Goal: Task Accomplishment & Management: Complete application form

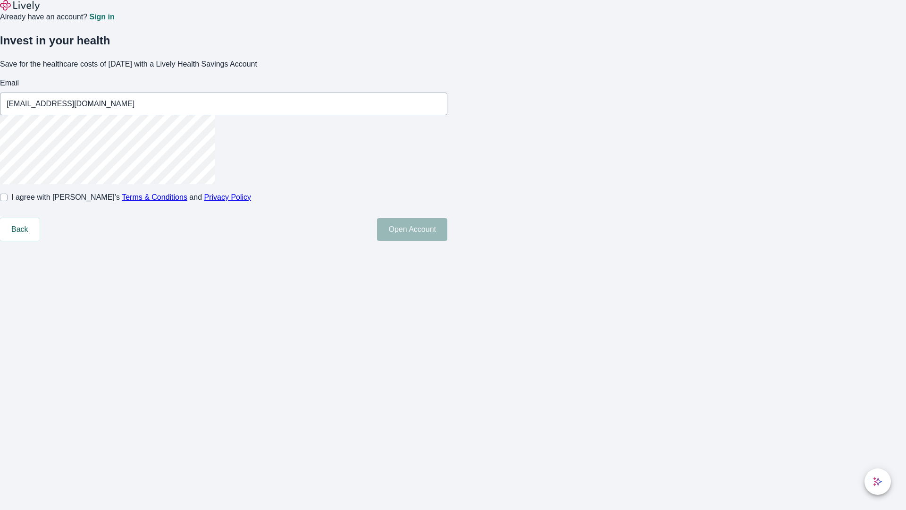
click at [8, 201] on input "I agree with Lively’s Terms & Conditions and Privacy Policy" at bounding box center [4, 198] width 8 height 8
checkbox input "true"
click at [448, 241] on button "Open Account" at bounding box center [412, 229] width 70 height 23
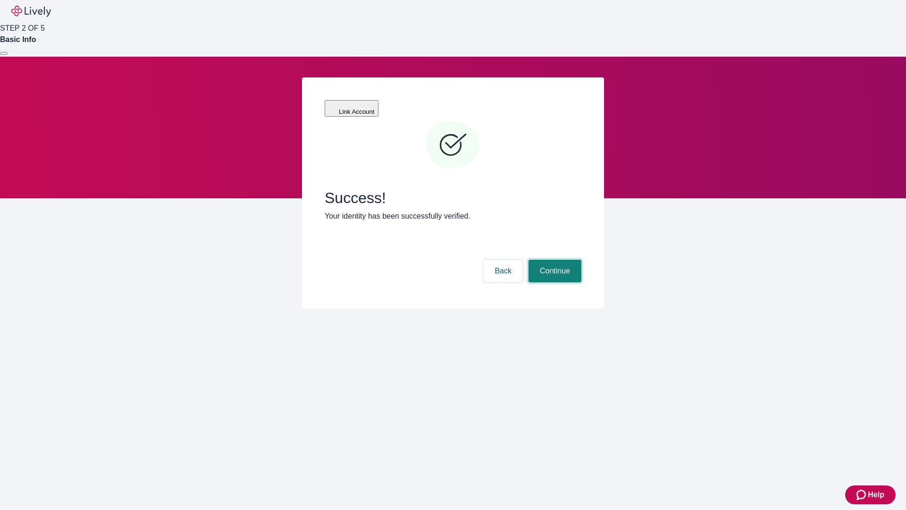
click at [554, 260] on button "Continue" at bounding box center [555, 271] width 53 height 23
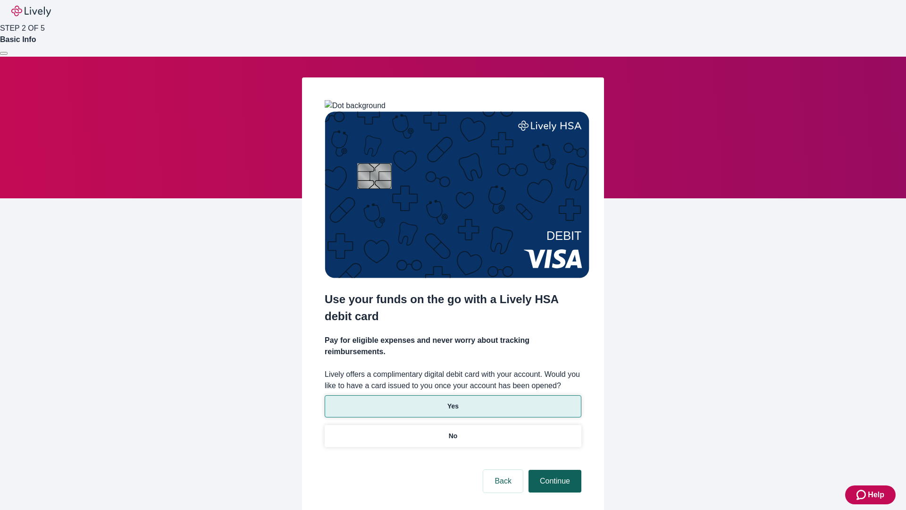
click at [453, 401] on p "Yes" at bounding box center [453, 406] width 11 height 10
click at [554, 470] on button "Continue" at bounding box center [555, 481] width 53 height 23
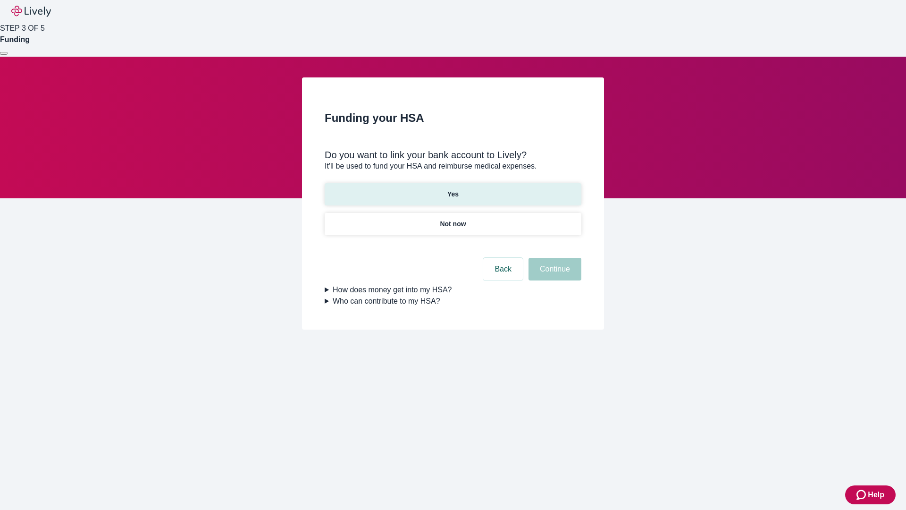
click at [453, 189] on p "Yes" at bounding box center [453, 194] width 11 height 10
click at [554, 258] on button "Continue" at bounding box center [555, 269] width 53 height 23
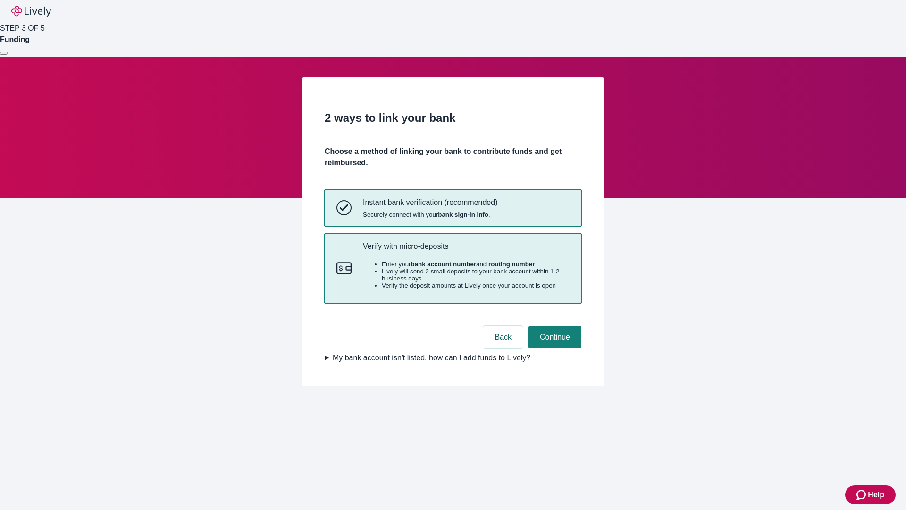
click at [466, 251] on p "Verify with micro-deposits" at bounding box center [466, 246] width 207 height 9
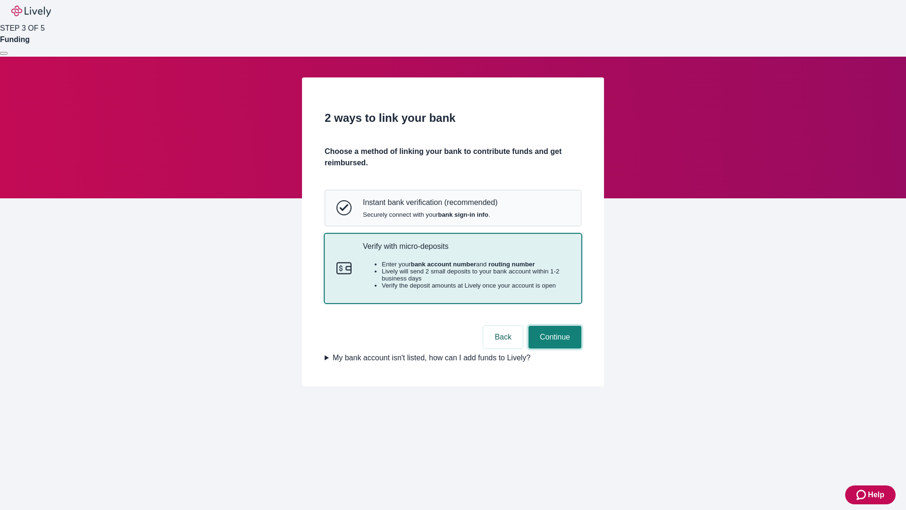
click at [554, 348] on button "Continue" at bounding box center [555, 337] width 53 height 23
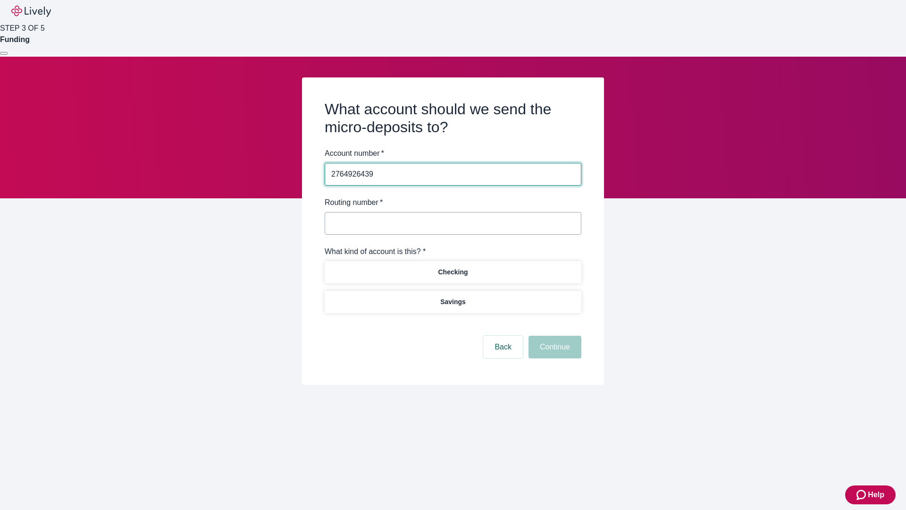
type input "2764926439"
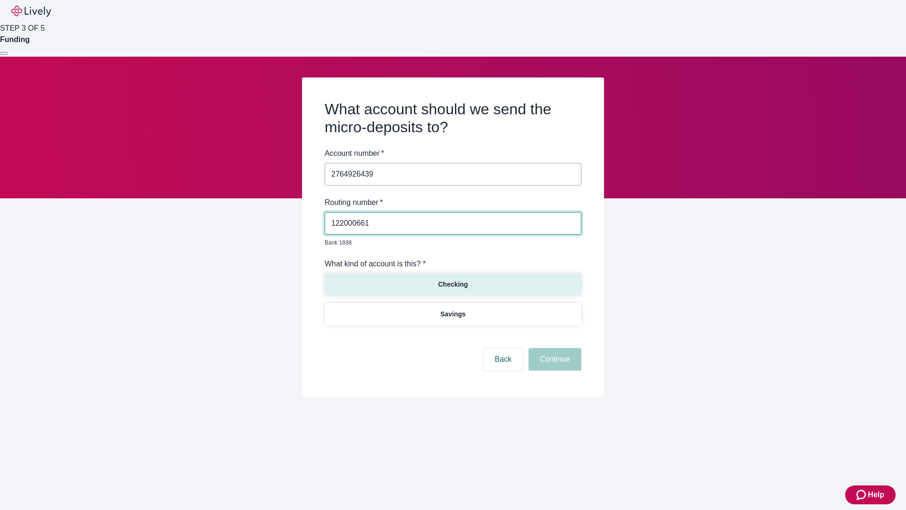
type input "122000661"
click at [453, 279] on p "Checking" at bounding box center [453, 284] width 30 height 10
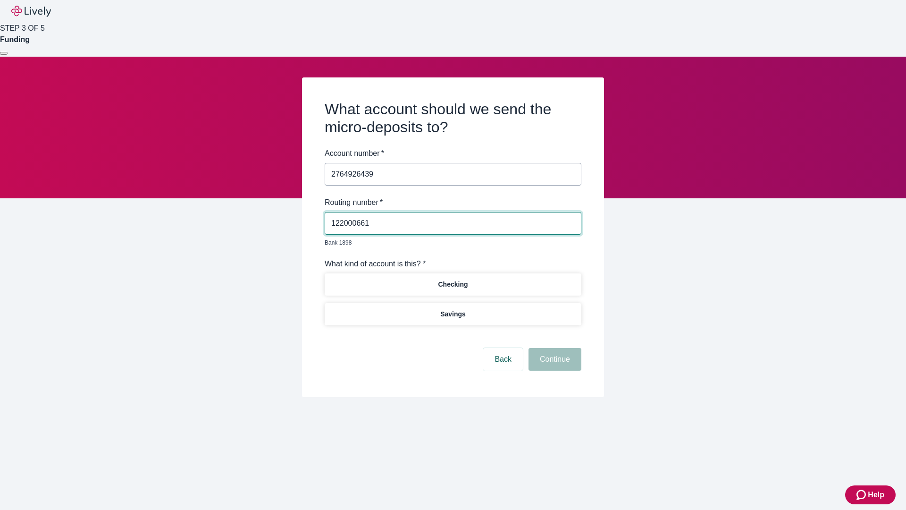
click at [554, 348] on button "Continue" at bounding box center [555, 359] width 53 height 23
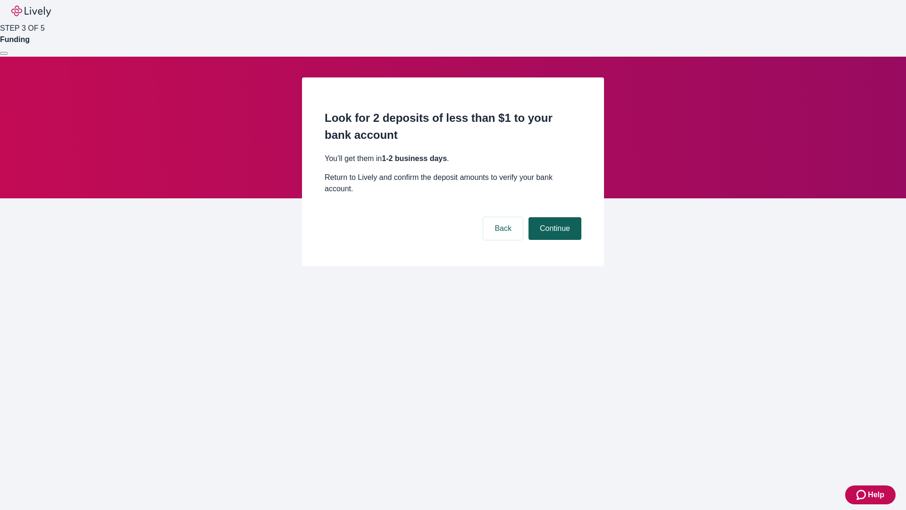
click at [554, 217] on button "Continue" at bounding box center [555, 228] width 53 height 23
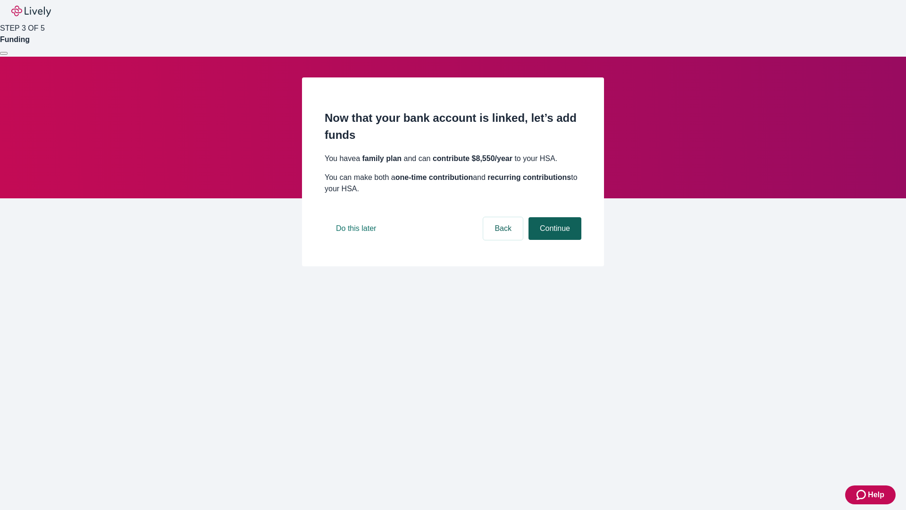
click at [554, 240] on button "Continue" at bounding box center [555, 228] width 53 height 23
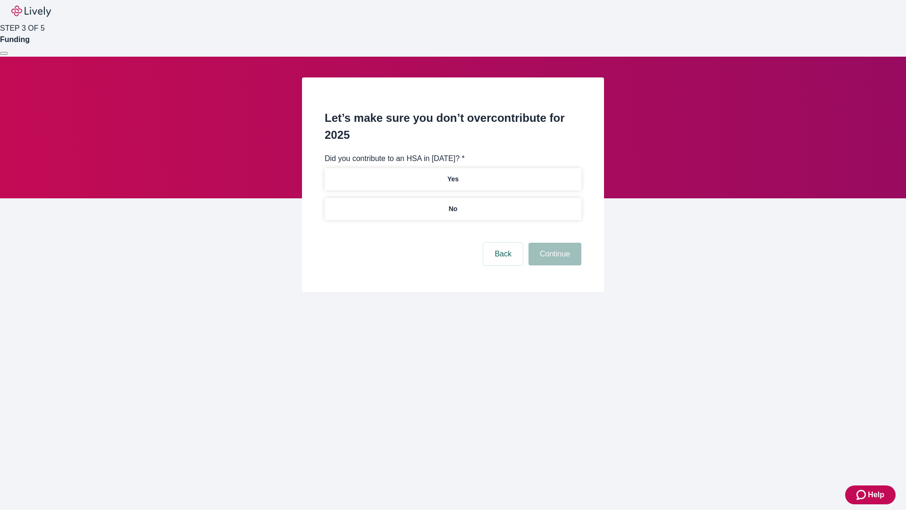
click at [453, 204] on p "No" at bounding box center [453, 209] width 9 height 10
click at [554, 243] on button "Continue" at bounding box center [555, 254] width 53 height 23
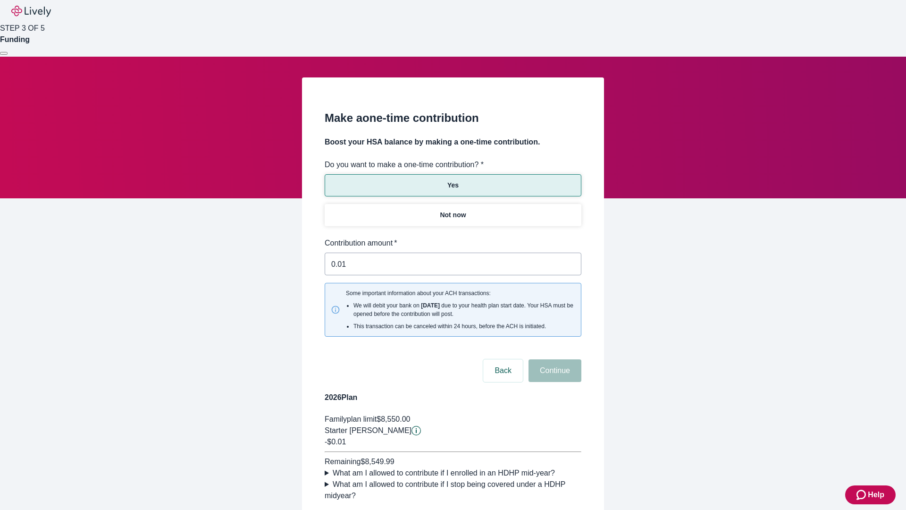
type input "0.01"
click at [554, 359] on button "Continue" at bounding box center [555, 370] width 53 height 23
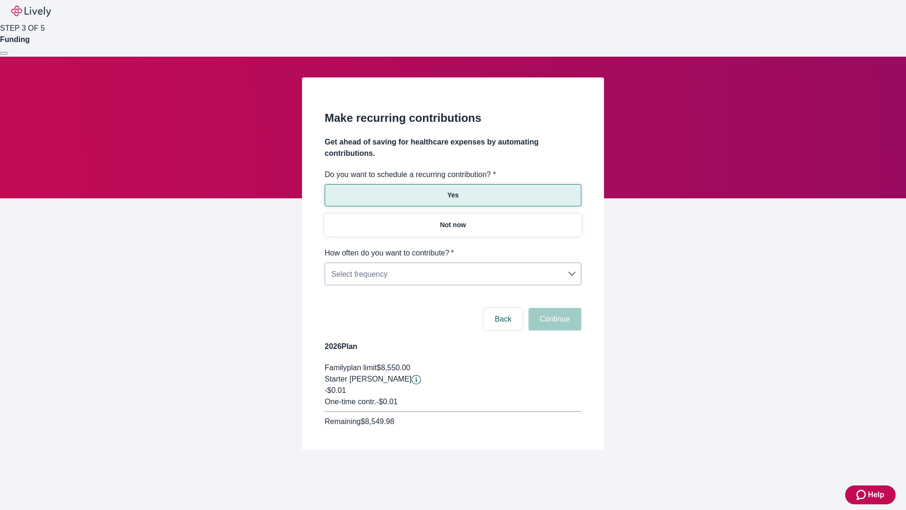
click at [453, 247] on body "Help STEP 3 OF 5 Funding Make recurring contributions Get ahead of saving for h…" at bounding box center [453, 247] width 906 height 495
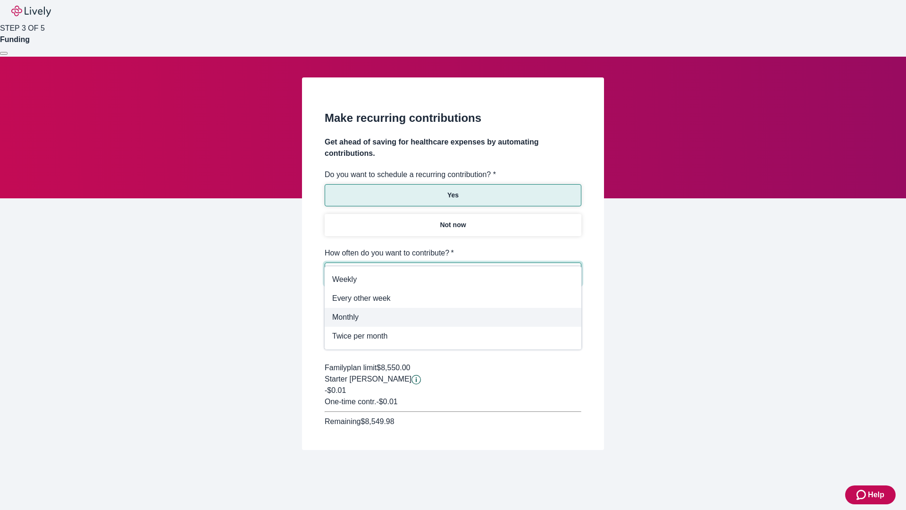
click at [453, 317] on span "Monthly" at bounding box center [453, 317] width 242 height 11
type input "Monthly"
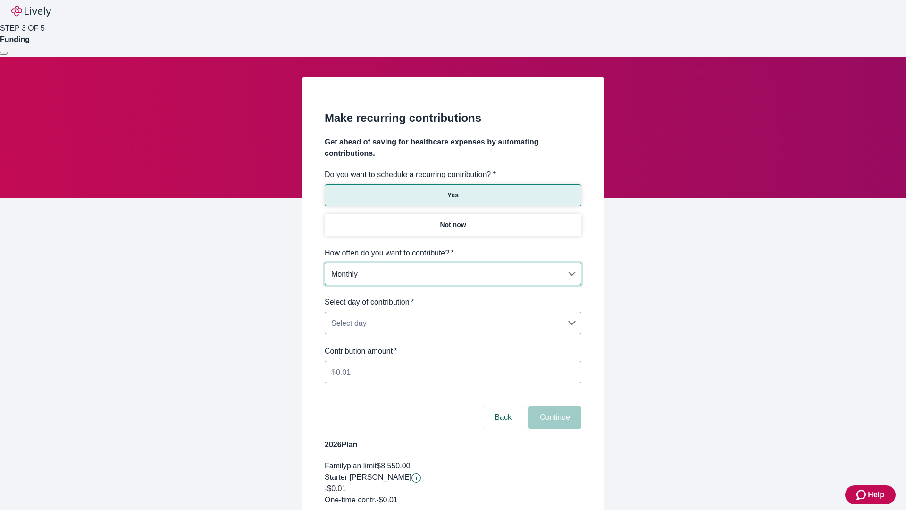
click at [453, 296] on body "Help STEP 3 OF 5 Funding Make recurring contributions Get ahead of saving for h…" at bounding box center [453, 296] width 906 height 593
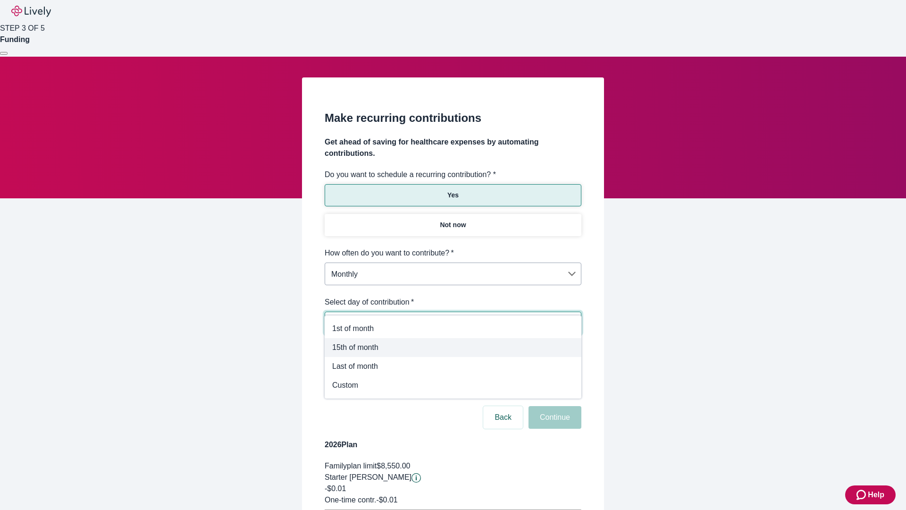
click at [453, 347] on span "15th of month" at bounding box center [453, 347] width 242 height 11
type input "Monthly15th"
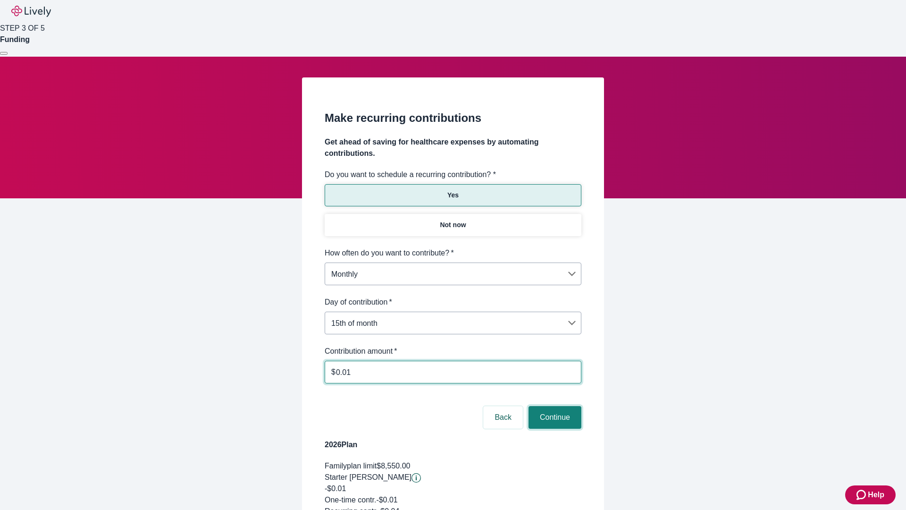
click at [554, 406] on button "Continue" at bounding box center [555, 417] width 53 height 23
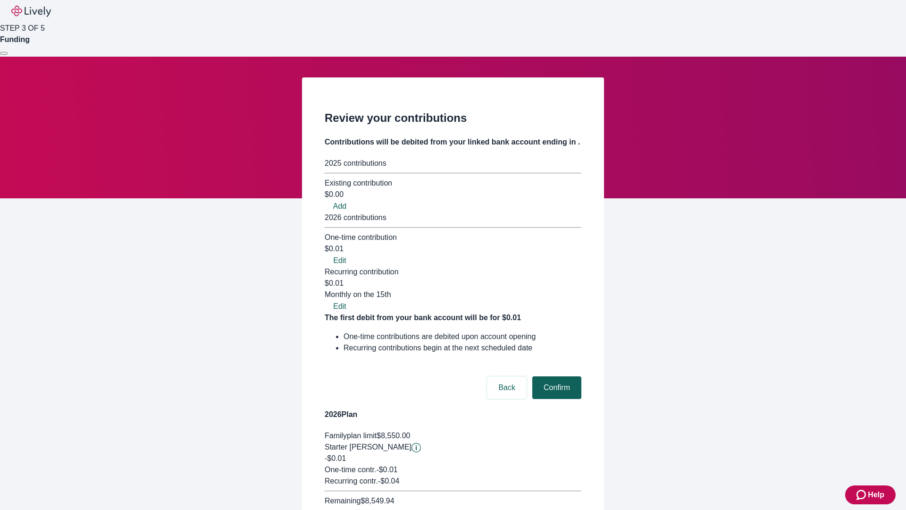
click at [556, 376] on button "Confirm" at bounding box center [557, 387] width 49 height 23
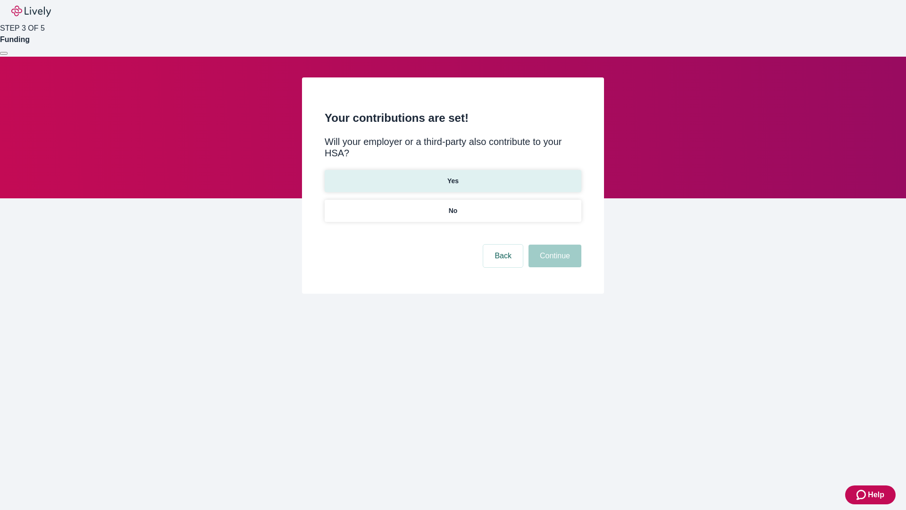
click at [453, 176] on p "Yes" at bounding box center [453, 181] width 11 height 10
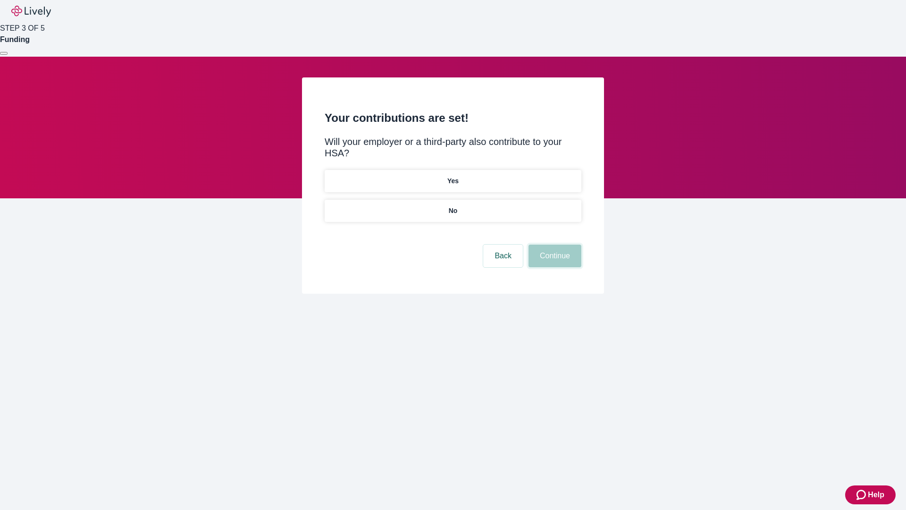
click at [554, 245] on button "Continue" at bounding box center [555, 256] width 53 height 23
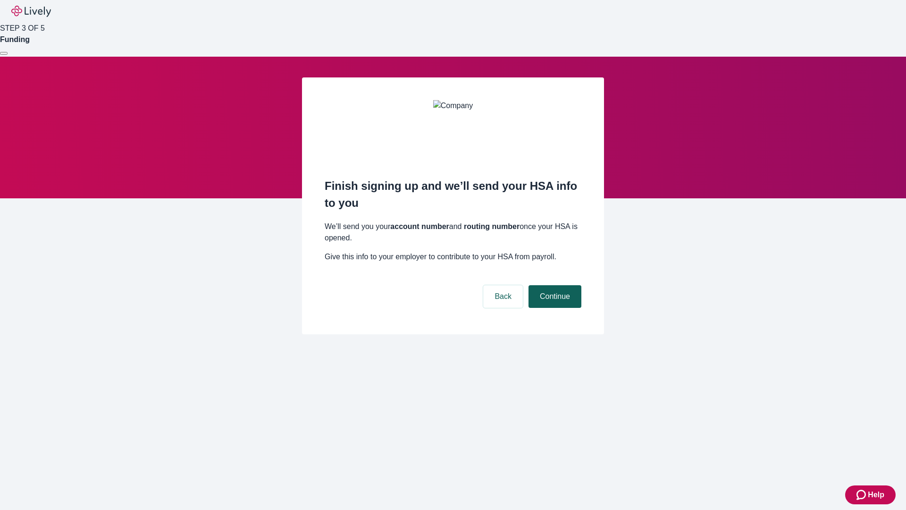
click at [554, 285] on button "Continue" at bounding box center [555, 296] width 53 height 23
